Goal: Information Seeking & Learning: Learn about a topic

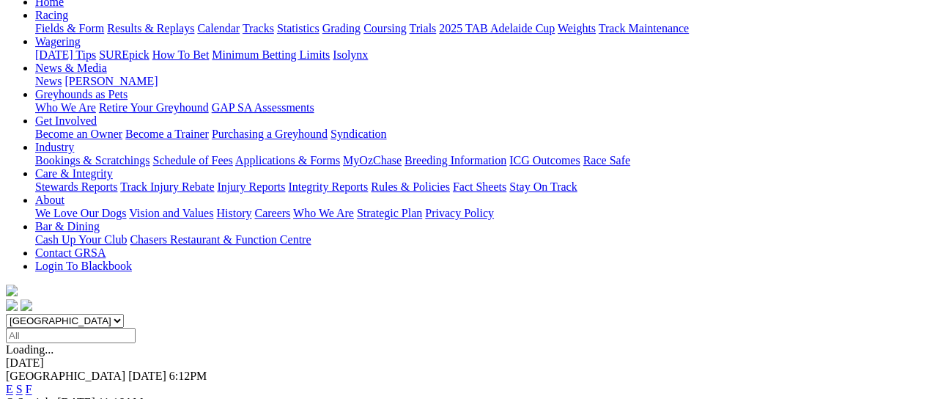
scroll to position [170, 0]
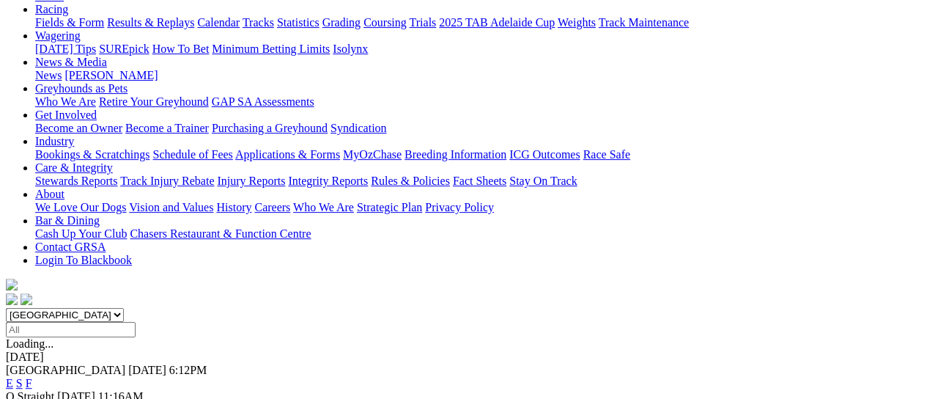
click at [13, 377] on link "E" at bounding box center [9, 383] width 7 height 12
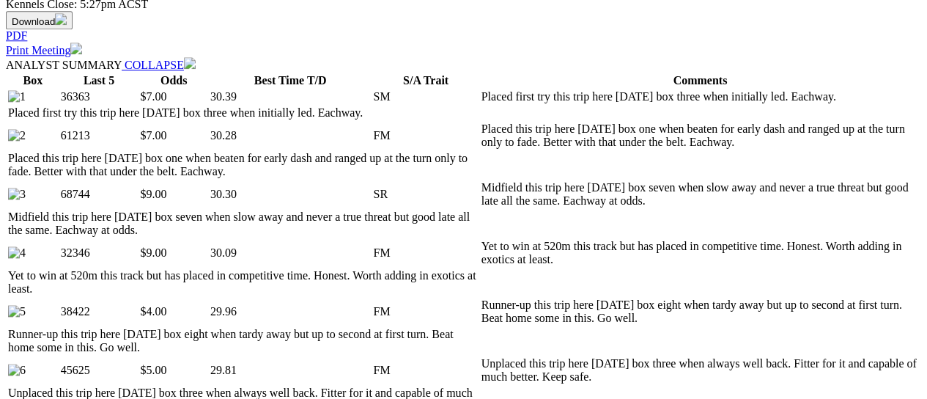
scroll to position [712, 0]
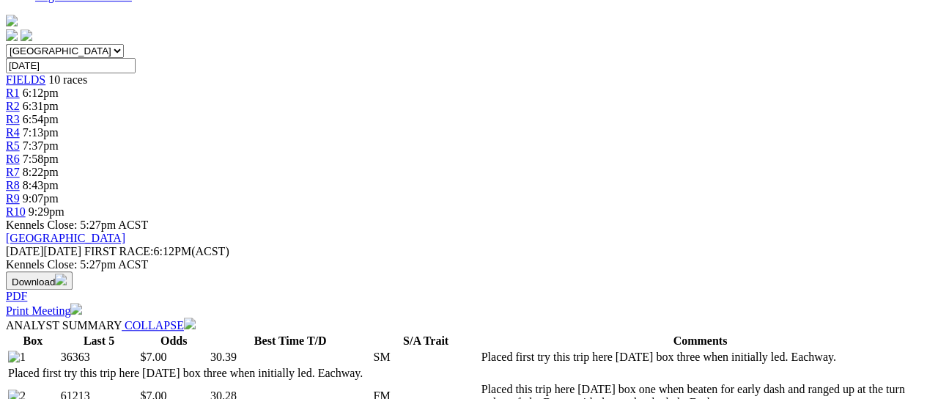
scroll to position [0, 0]
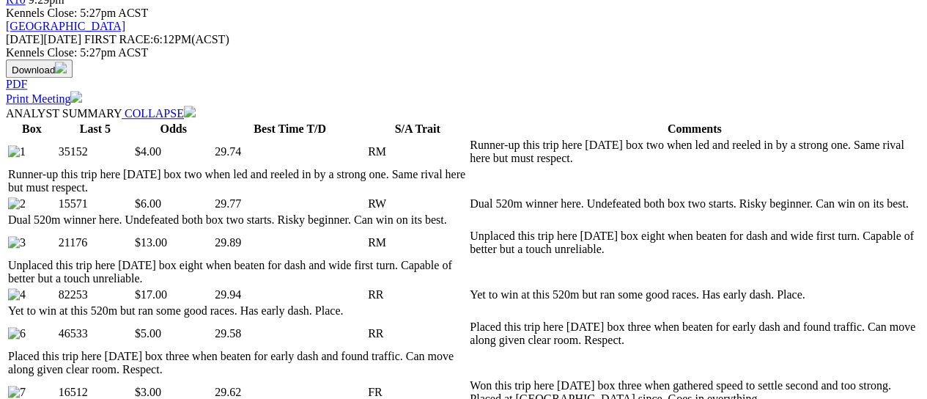
scroll to position [649, 0]
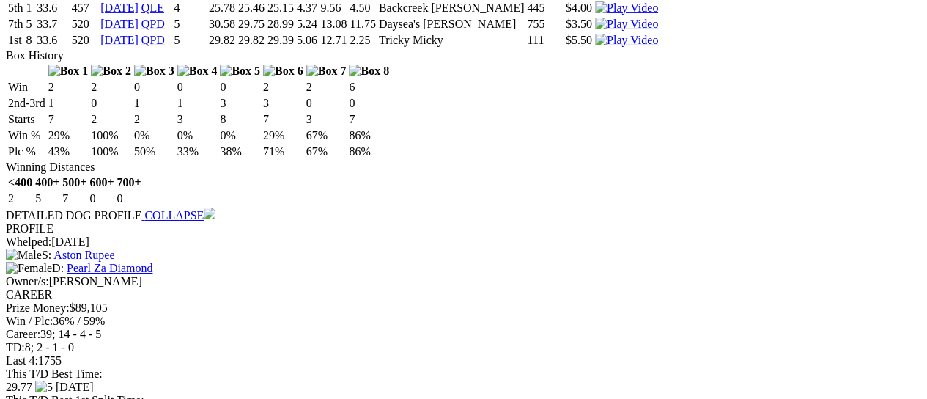
scroll to position [2451, 0]
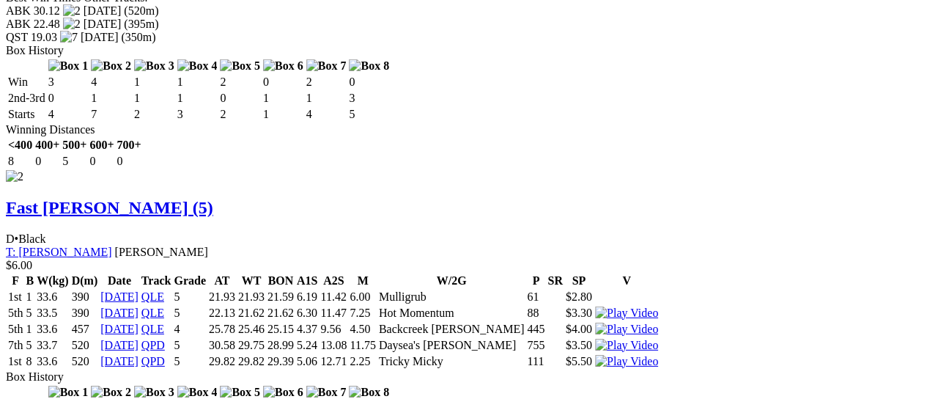
scroll to position [2116, 0]
